Goal: Information Seeking & Learning: Check status

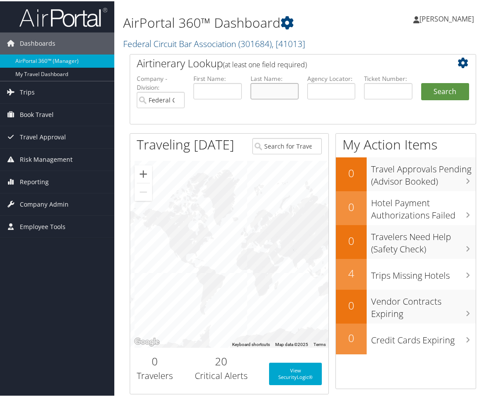
click at [277, 93] on input "text" at bounding box center [274, 90] width 48 height 16
type input "[PERSON_NAME]"
click at [421, 82] on button "Search" at bounding box center [445, 91] width 48 height 18
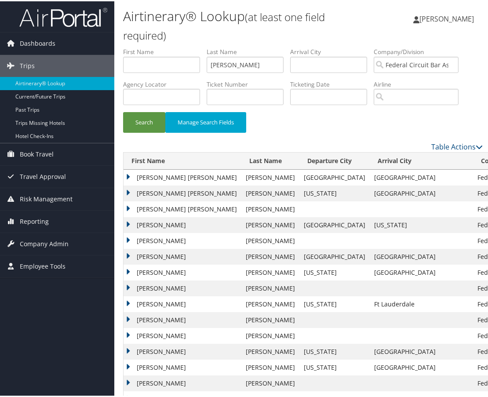
click at [123, 223] on div "Airtinerary® Lookup (at least one field required) [PERSON_NAME] [PERSON_NAME] M…" at bounding box center [302, 289] width 377 height 579
click at [126, 222] on td "Deborah" at bounding box center [182, 224] width 118 height 16
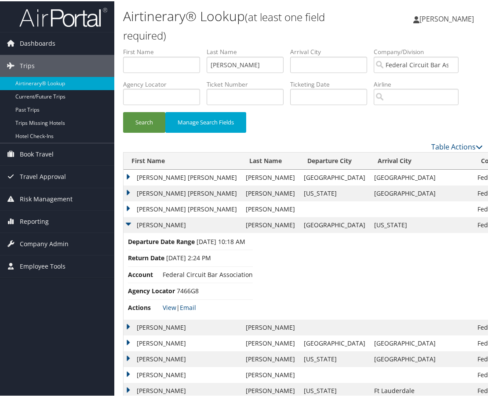
click at [128, 209] on td "DEBORAH MAE" at bounding box center [182, 208] width 118 height 16
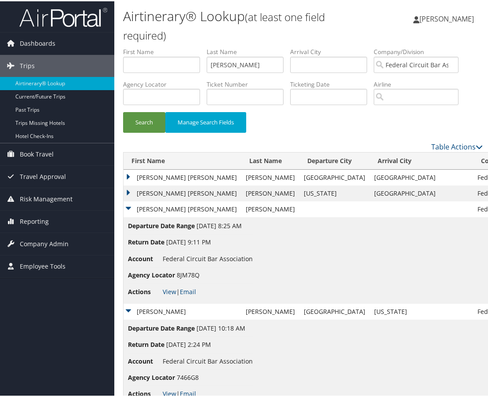
click at [129, 191] on td "DEBORAH MAE" at bounding box center [182, 192] width 118 height 16
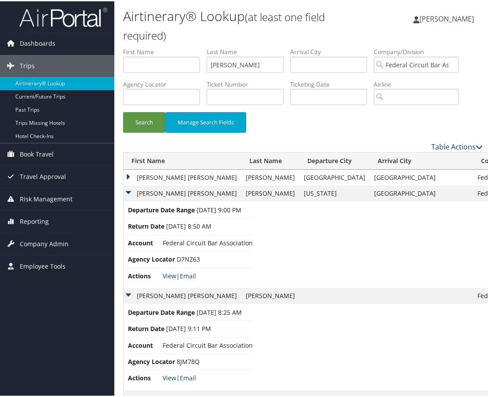
click at [127, 177] on td "DEBORAH MAE" at bounding box center [182, 176] width 118 height 16
